Goal: Navigation & Orientation: Find specific page/section

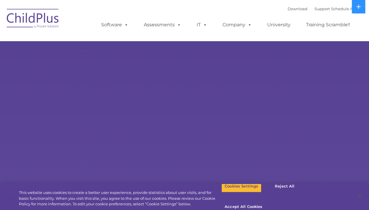
select select "MEDIUM"
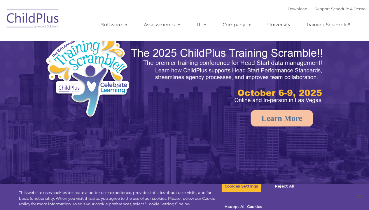
select select "MEDIUM"
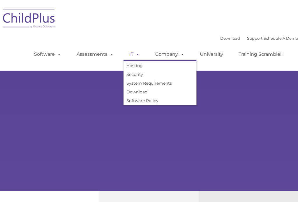
type input ""
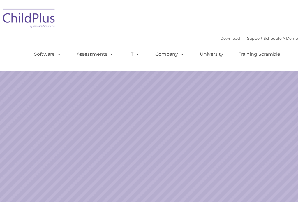
select select "MEDIUM"
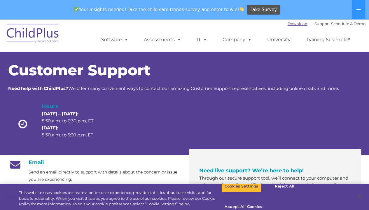
click at [292, 25] on link "Download" at bounding box center [298, 23] width 20 height 5
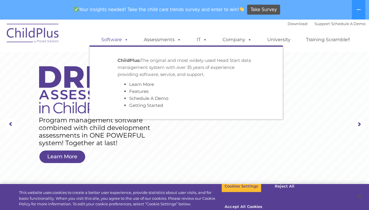
click at [117, 38] on link "Software" at bounding box center [114, 40] width 39 height 12
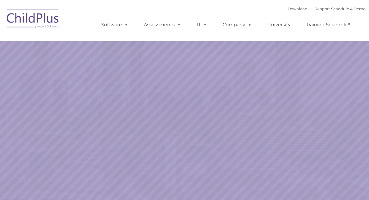
select select "MEDIUM"
